Goal: Go to known website: Access a specific website the user already knows

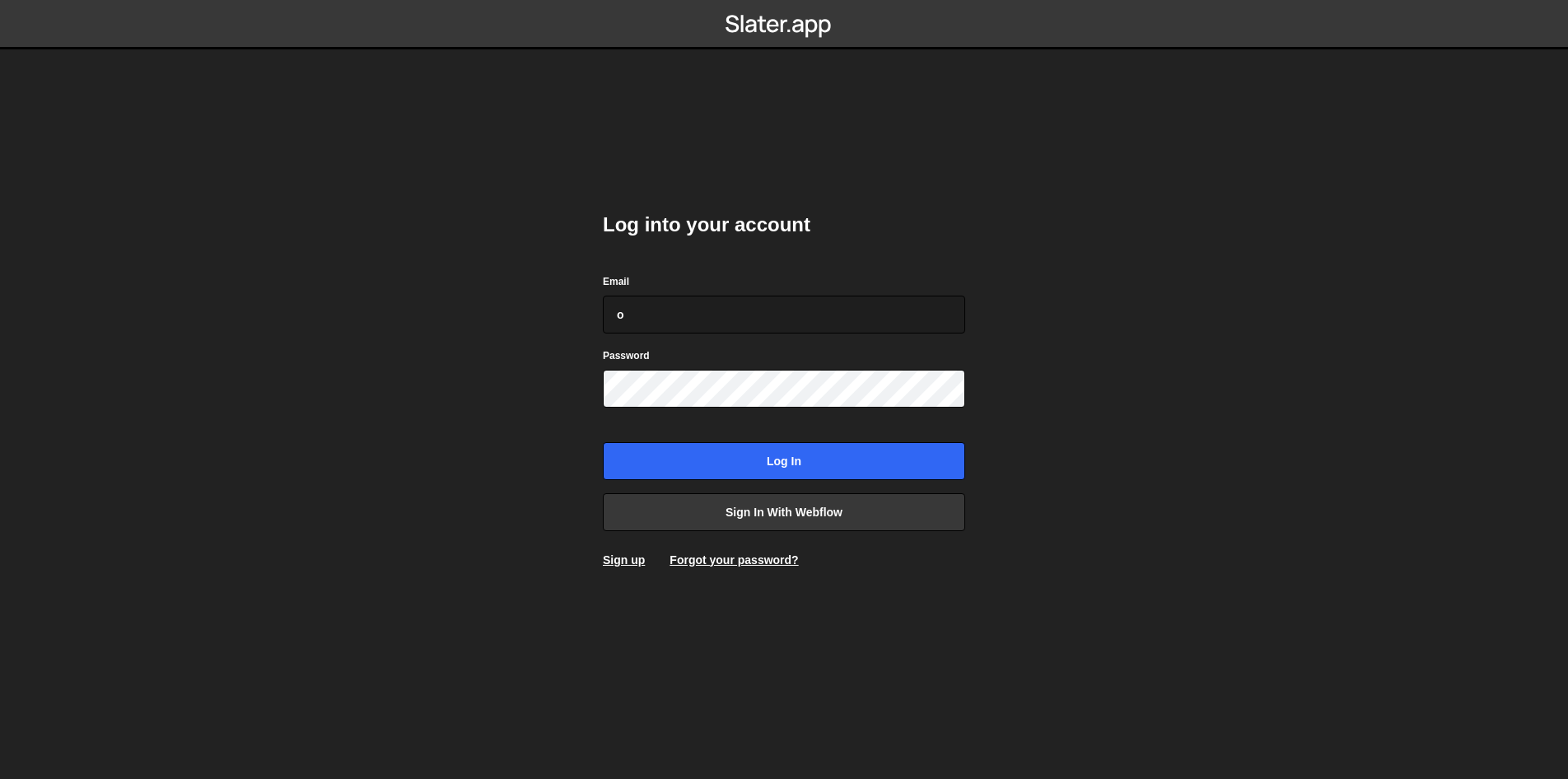
type input "[EMAIL_ADDRESS][DOMAIN_NAME]"
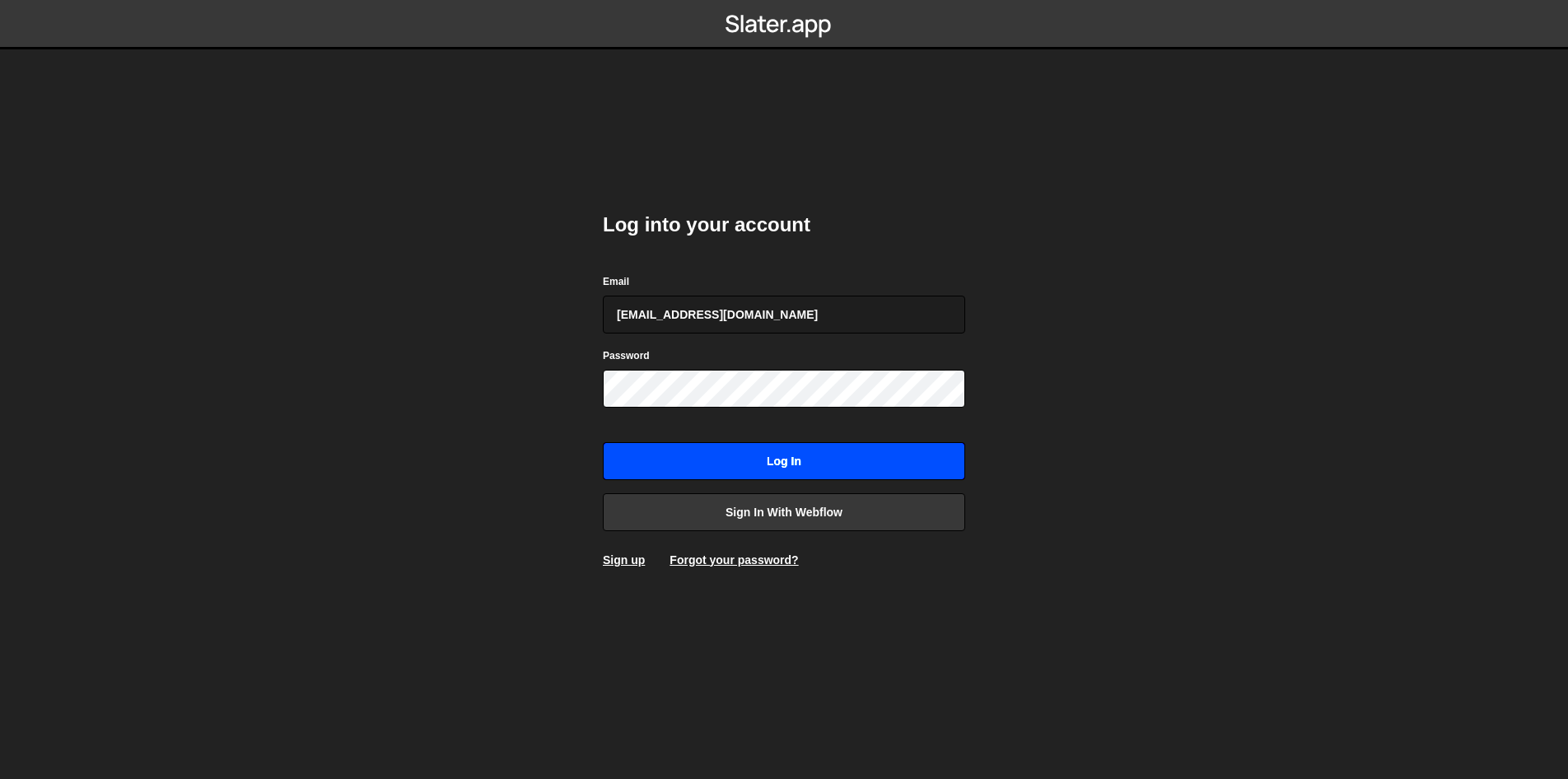
click at [776, 460] on input "Log in" at bounding box center [784, 461] width 363 height 38
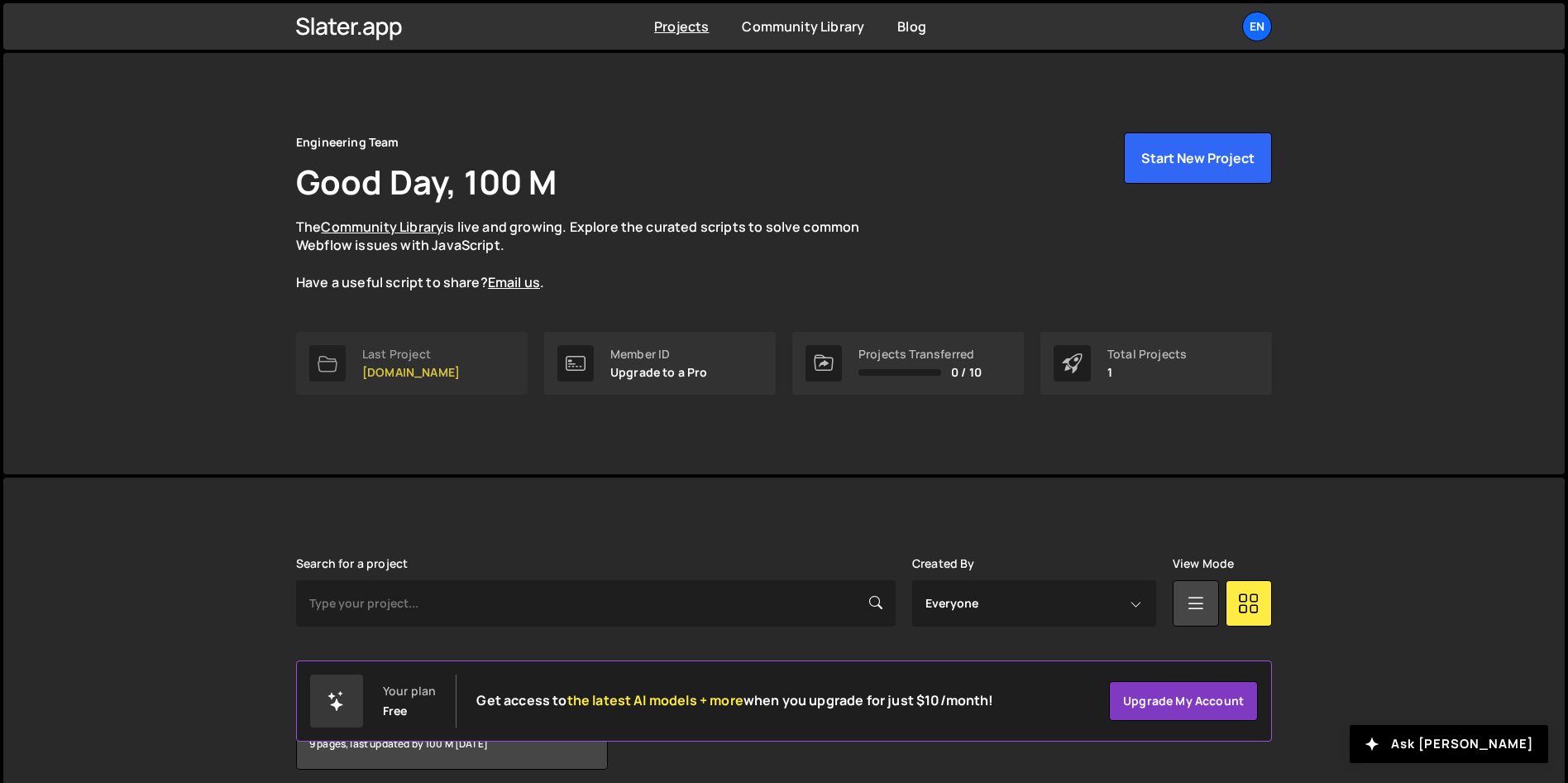
click at [493, 365] on link "Last Project womwell.com" at bounding box center [411, 363] width 231 height 63
